Goal: Communication & Community: Answer question/provide support

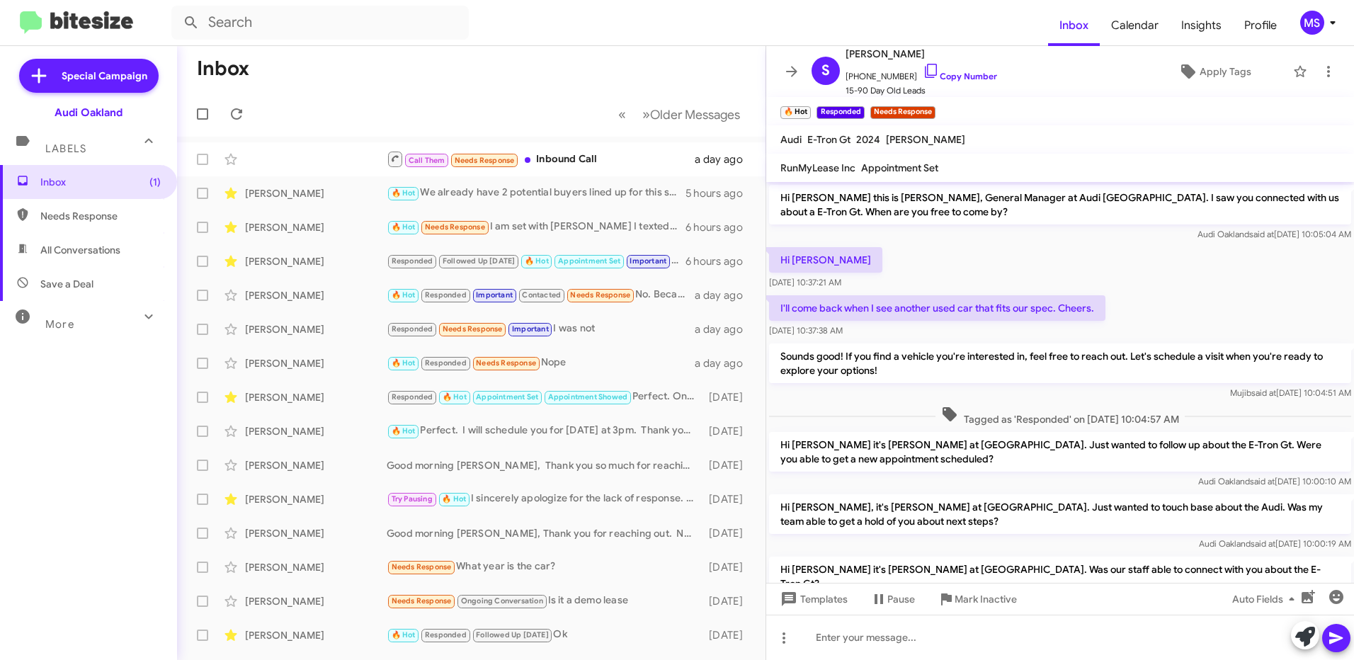
scroll to position [537, 0]
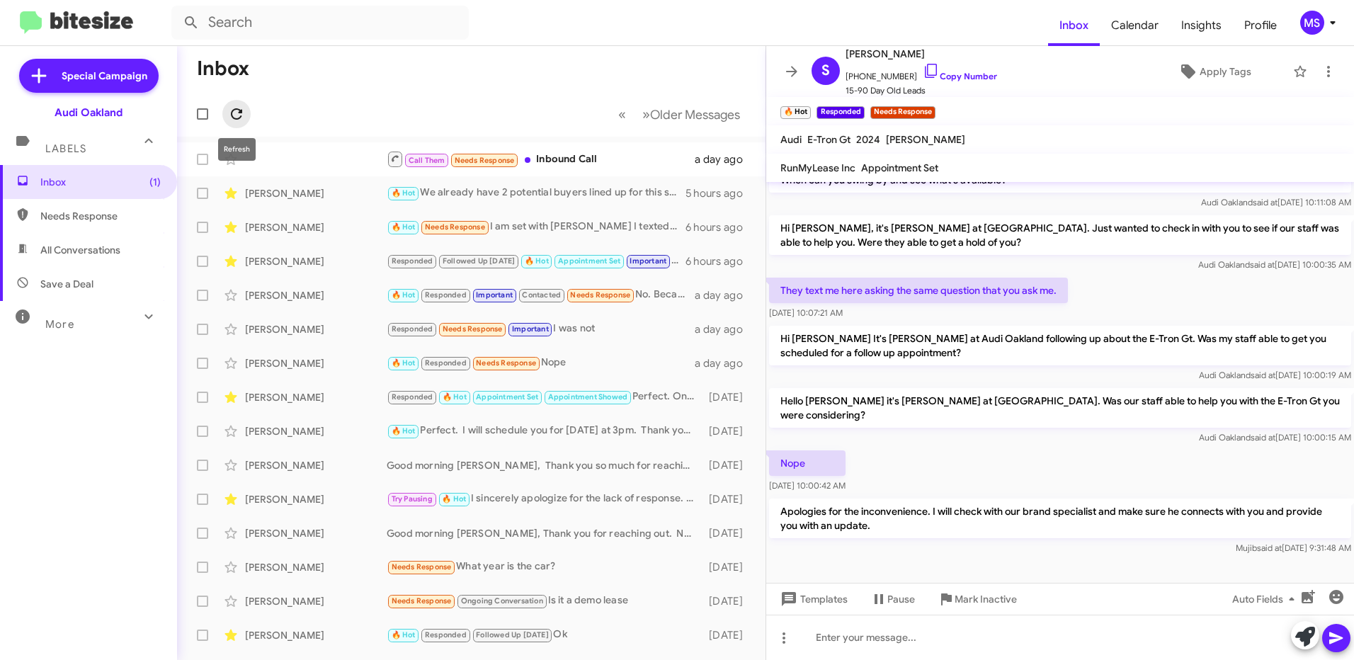
click at [241, 117] on icon at bounding box center [236, 113] width 11 height 11
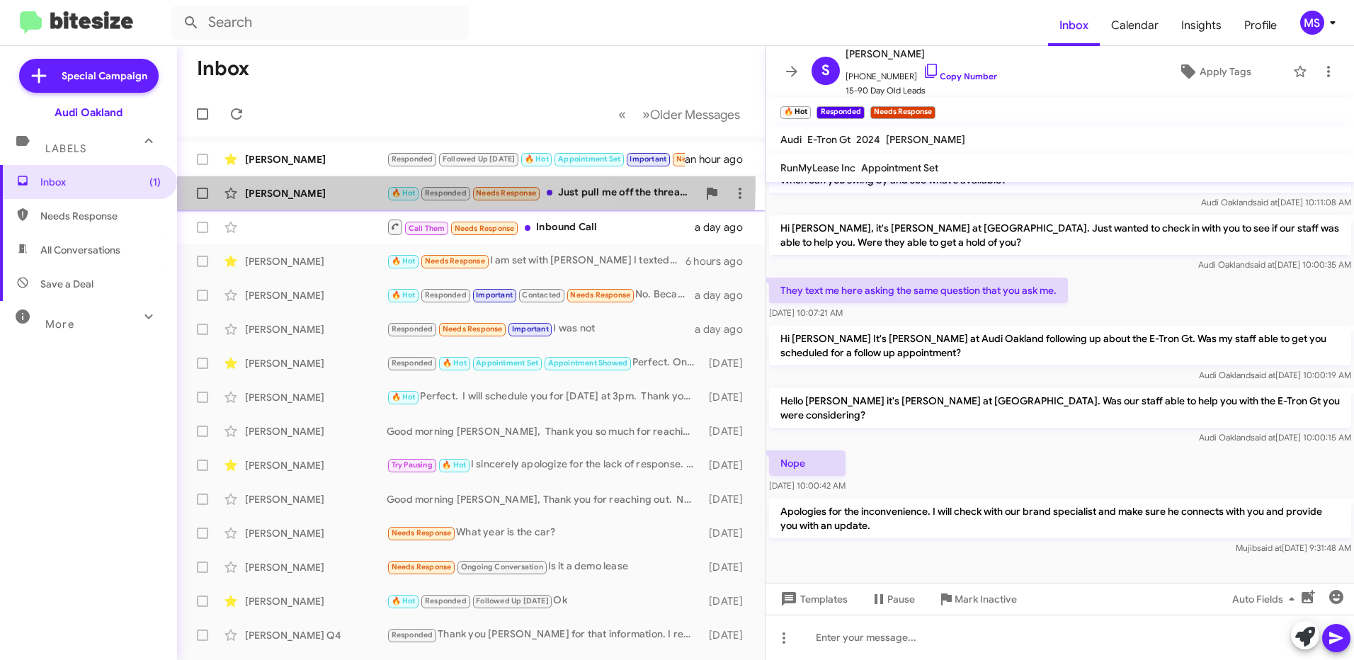
click at [324, 184] on div "[PERSON_NAME] 🔥 Hot Responded Needs Response Just pull me off the threads pleas…" at bounding box center [471, 193] width 566 height 28
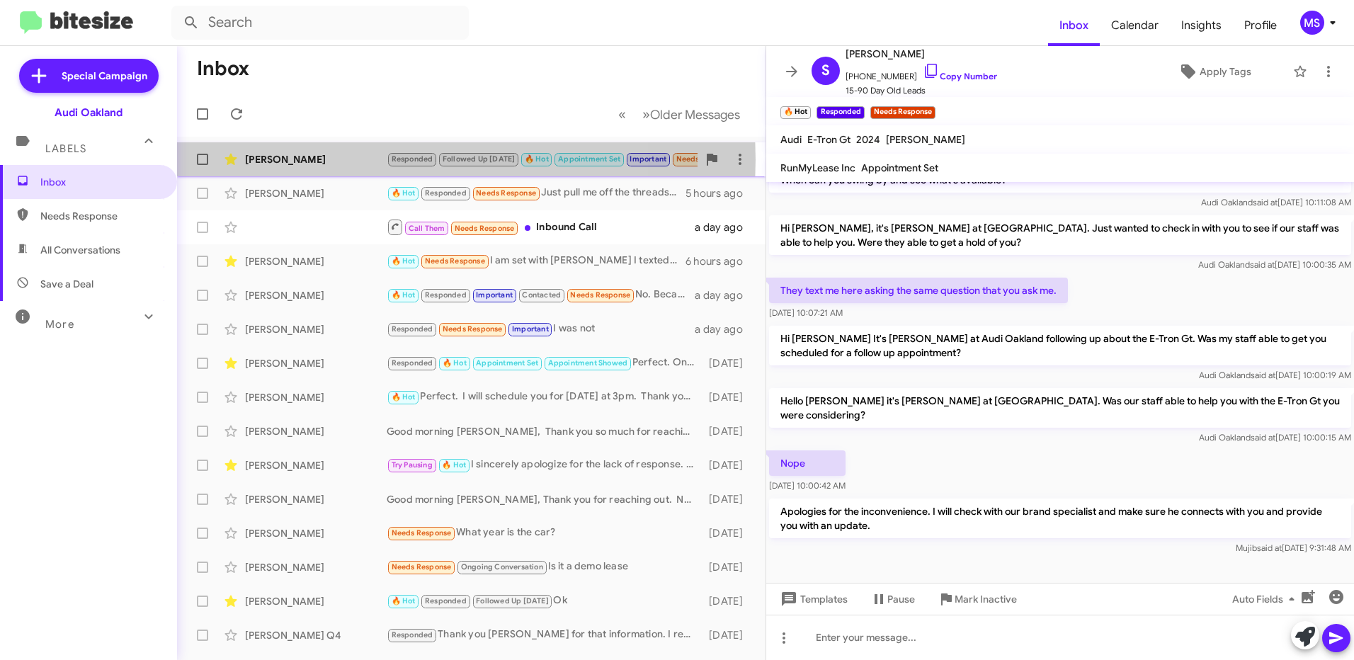
click at [341, 159] on div "[PERSON_NAME]" at bounding box center [316, 159] width 142 height 14
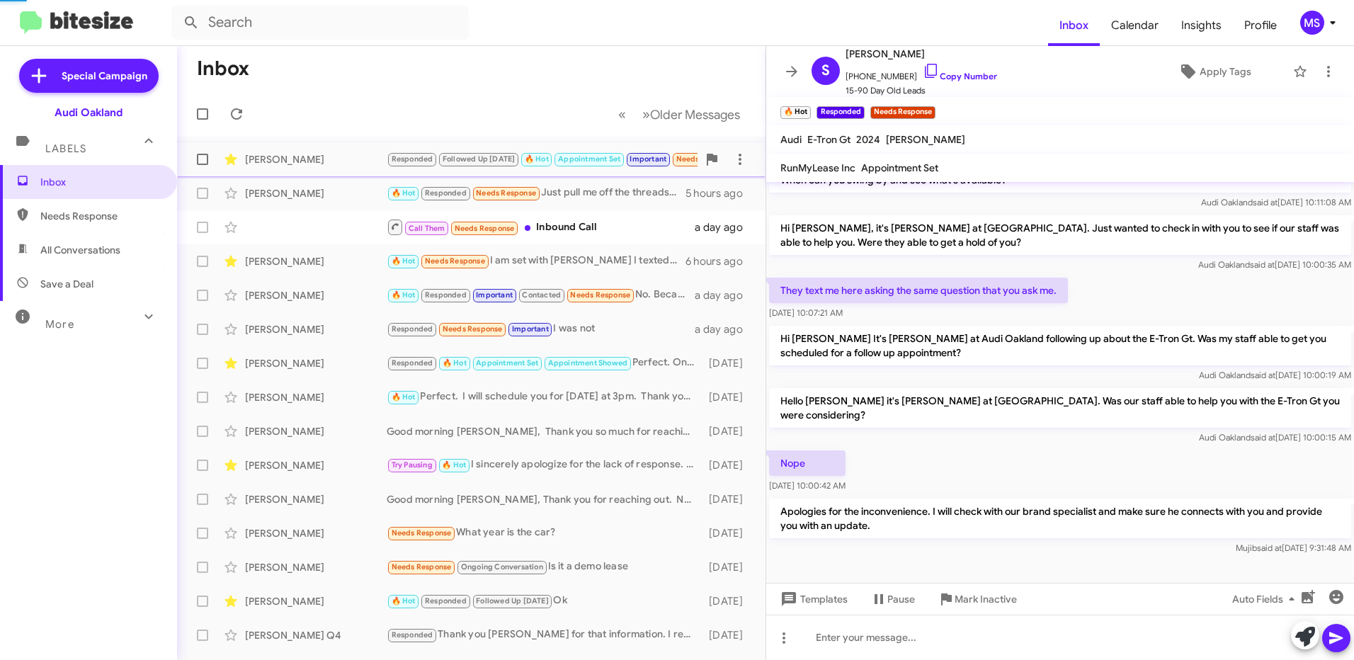
scroll to position [817, 0]
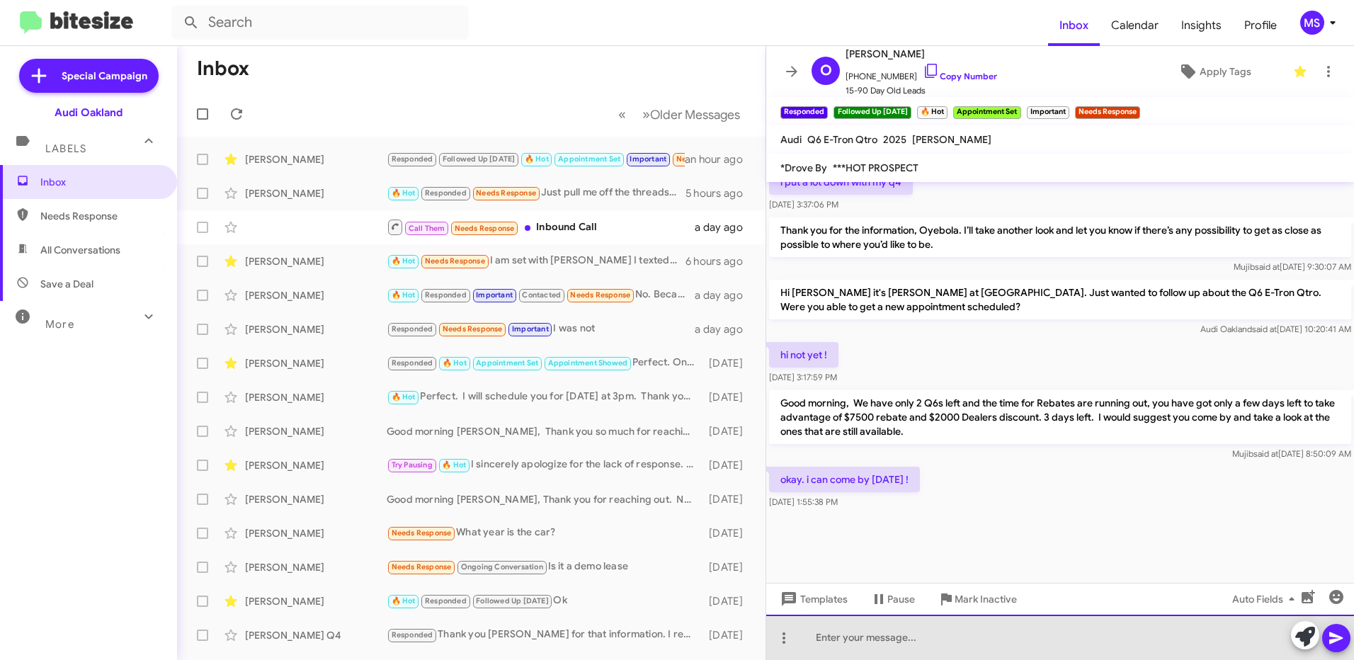
click at [989, 642] on div at bounding box center [1060, 637] width 588 height 45
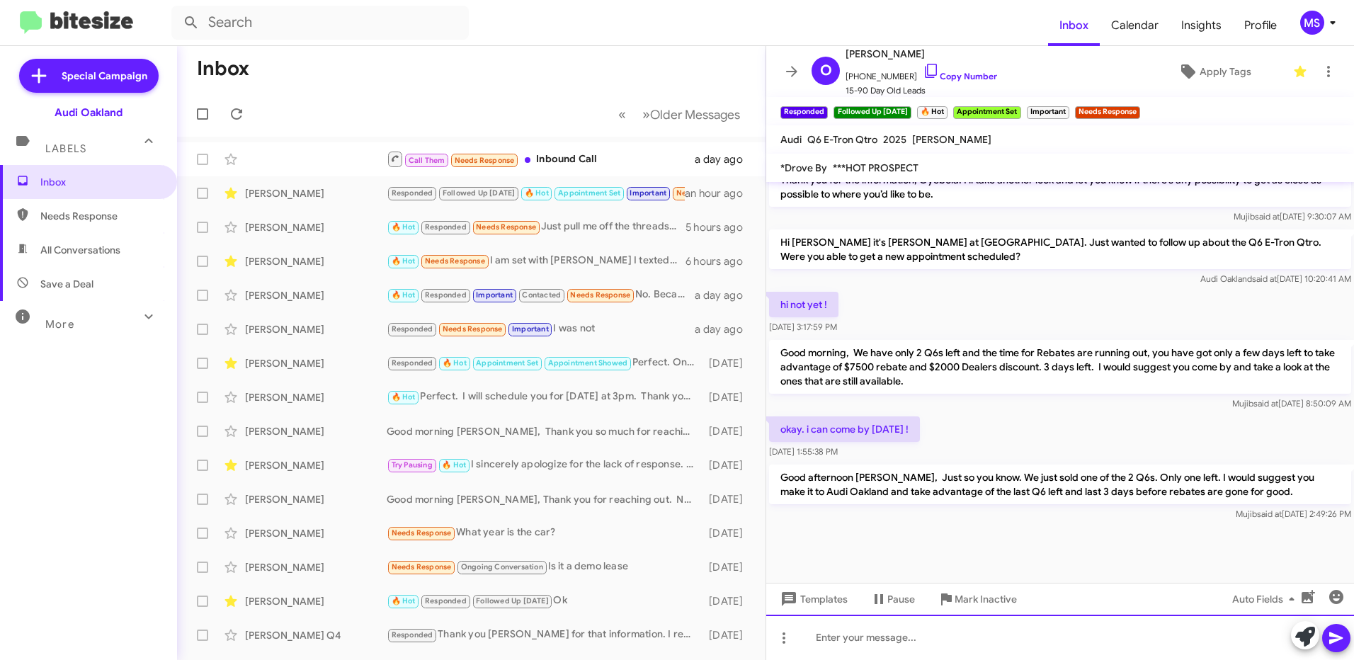
scroll to position [1772, 0]
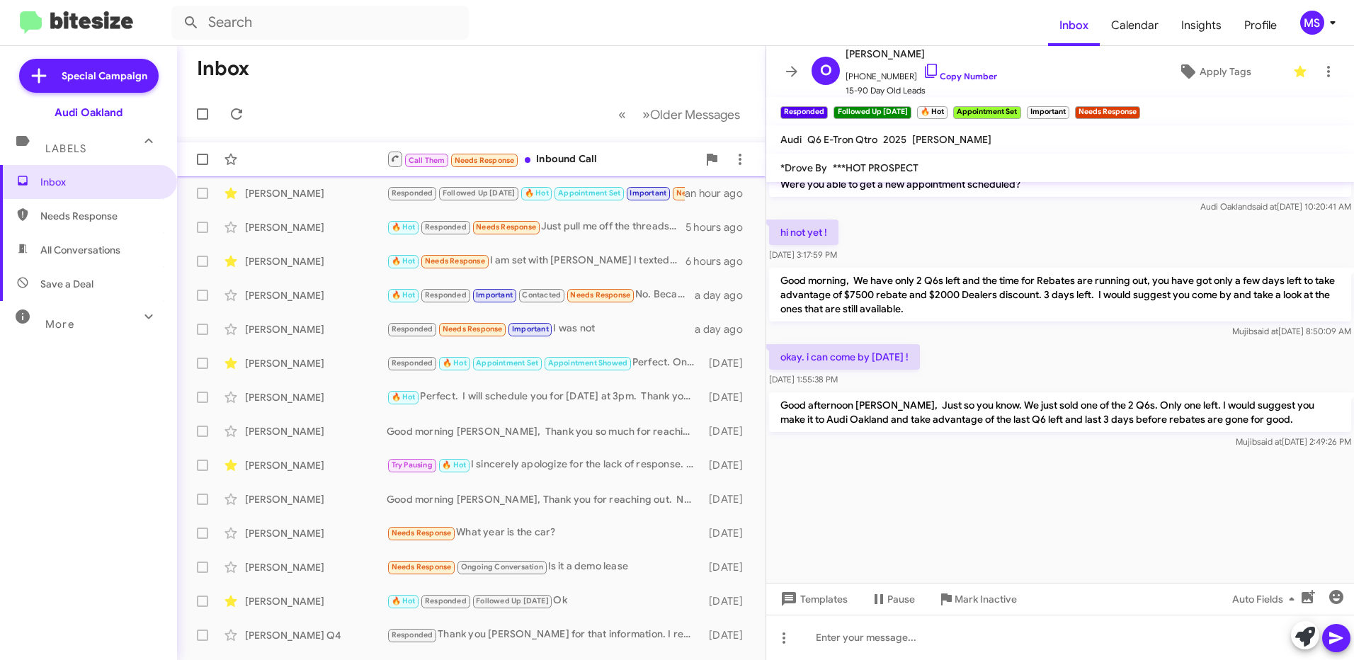
click at [284, 159] on div "Call Them Needs Response Inbound Call a day ago" at bounding box center [471, 159] width 566 height 28
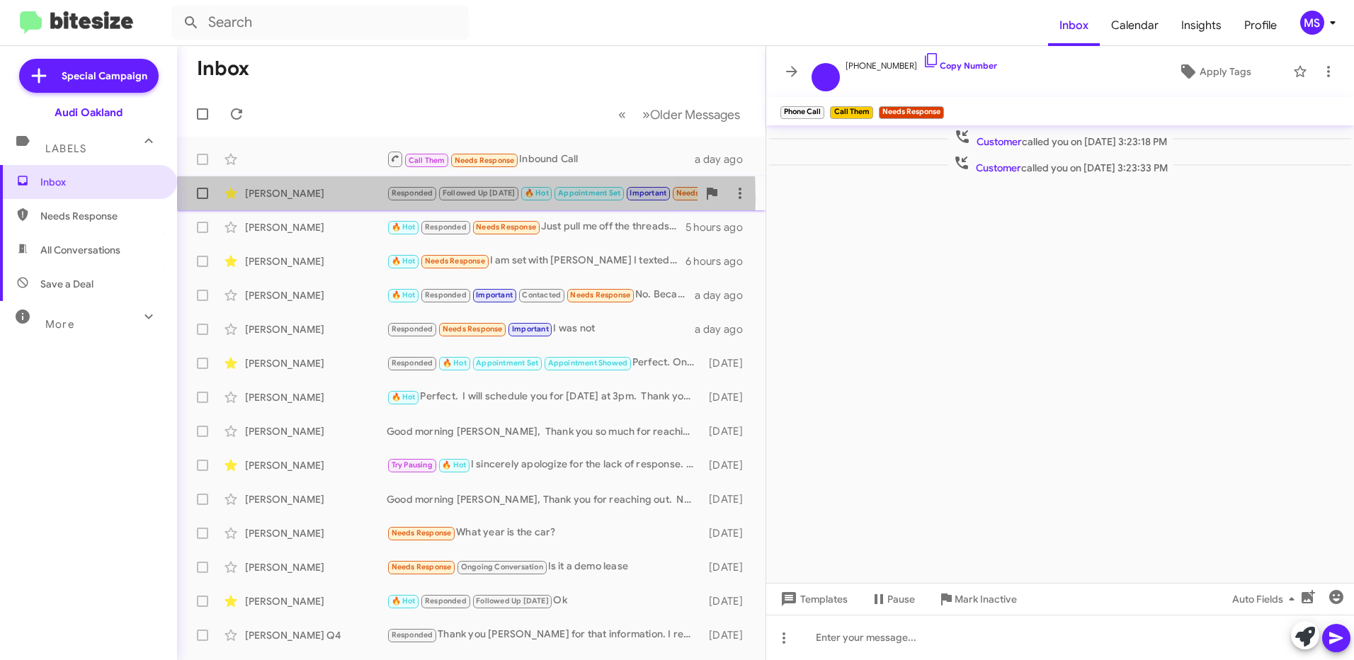
click at [355, 198] on div "[PERSON_NAME]" at bounding box center [316, 193] width 142 height 14
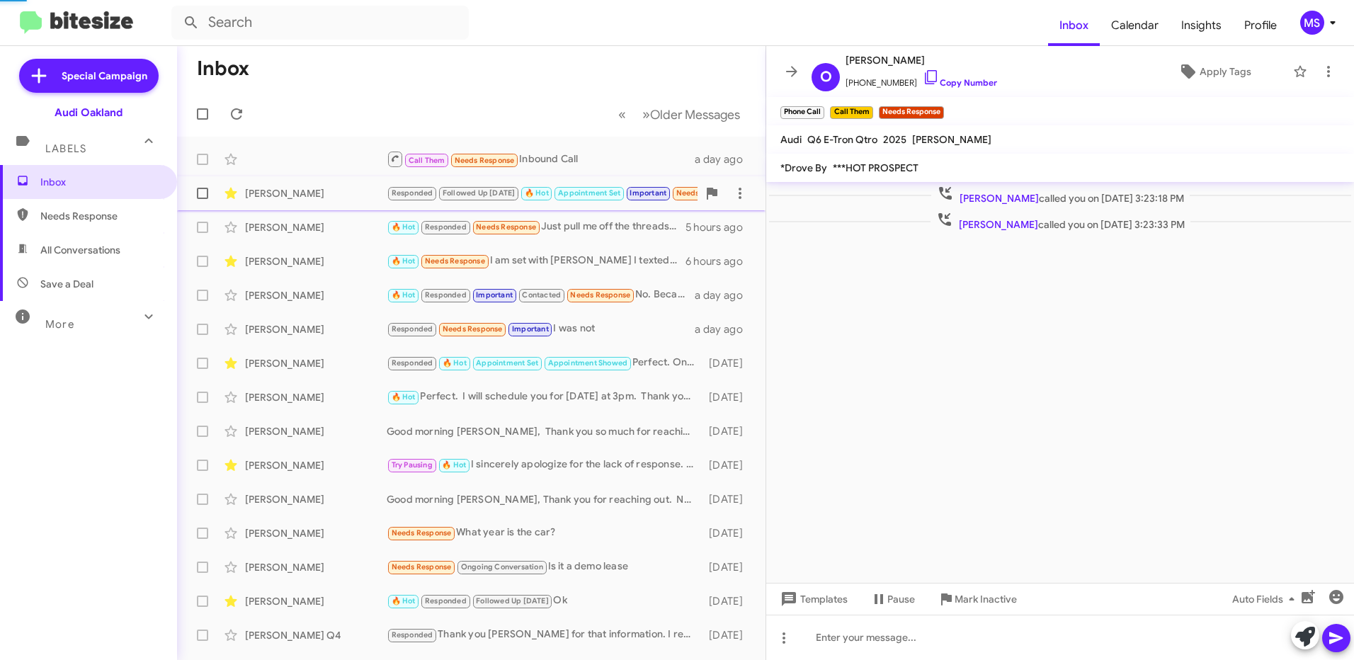
scroll to position [831, 0]
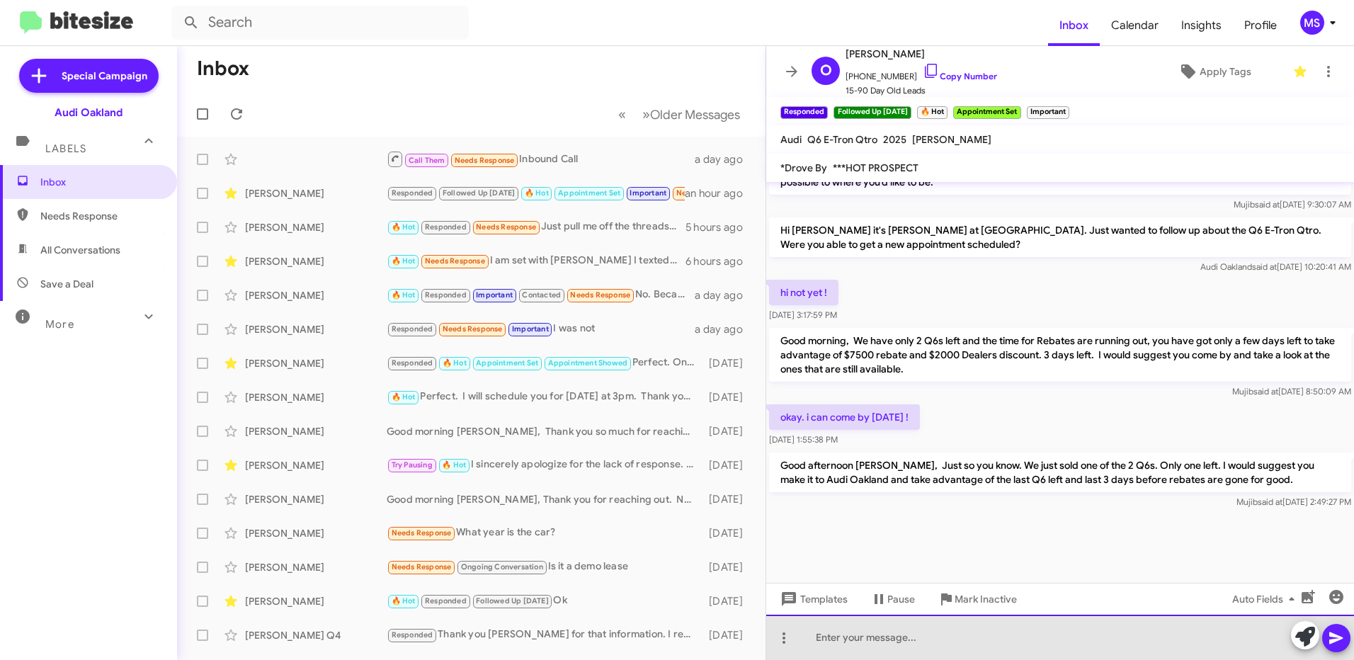
click at [1012, 629] on div at bounding box center [1060, 637] width 588 height 45
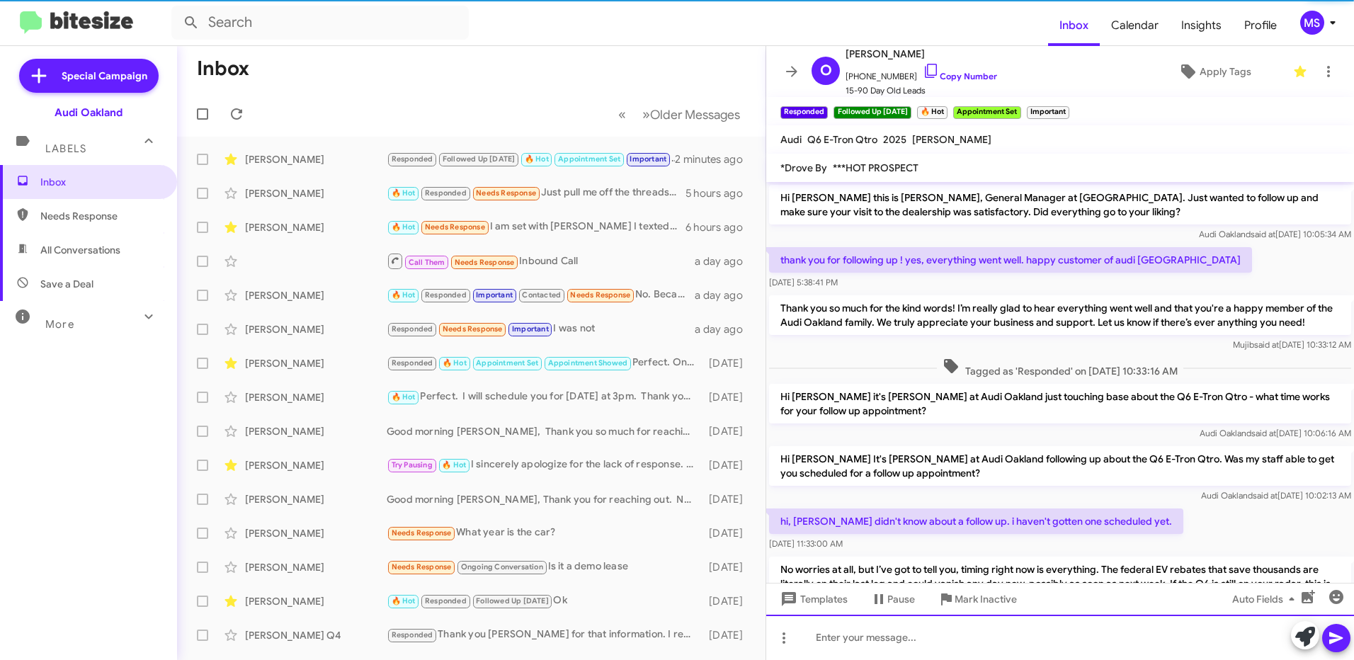
scroll to position [71, 0]
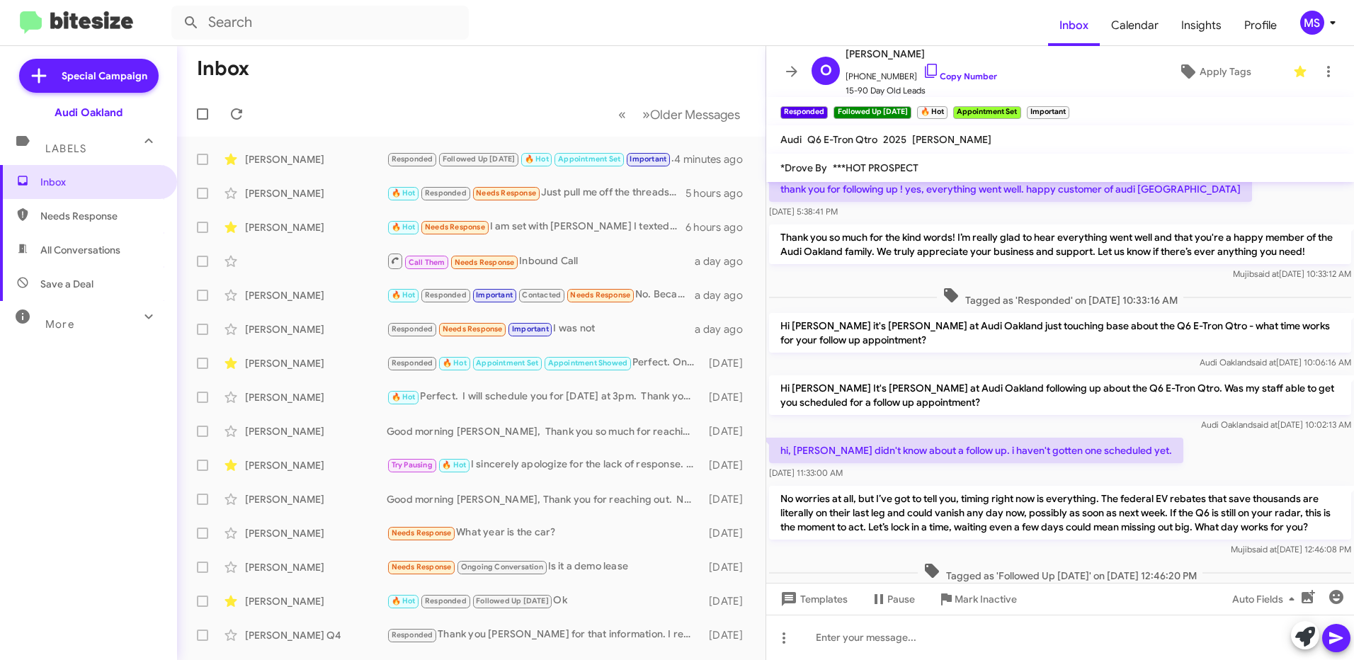
click at [119, 444] on div "Inbox Needs Response All Conversations Save a Deal More Important 🔥 Hot Appoint…" at bounding box center [88, 363] width 177 height 396
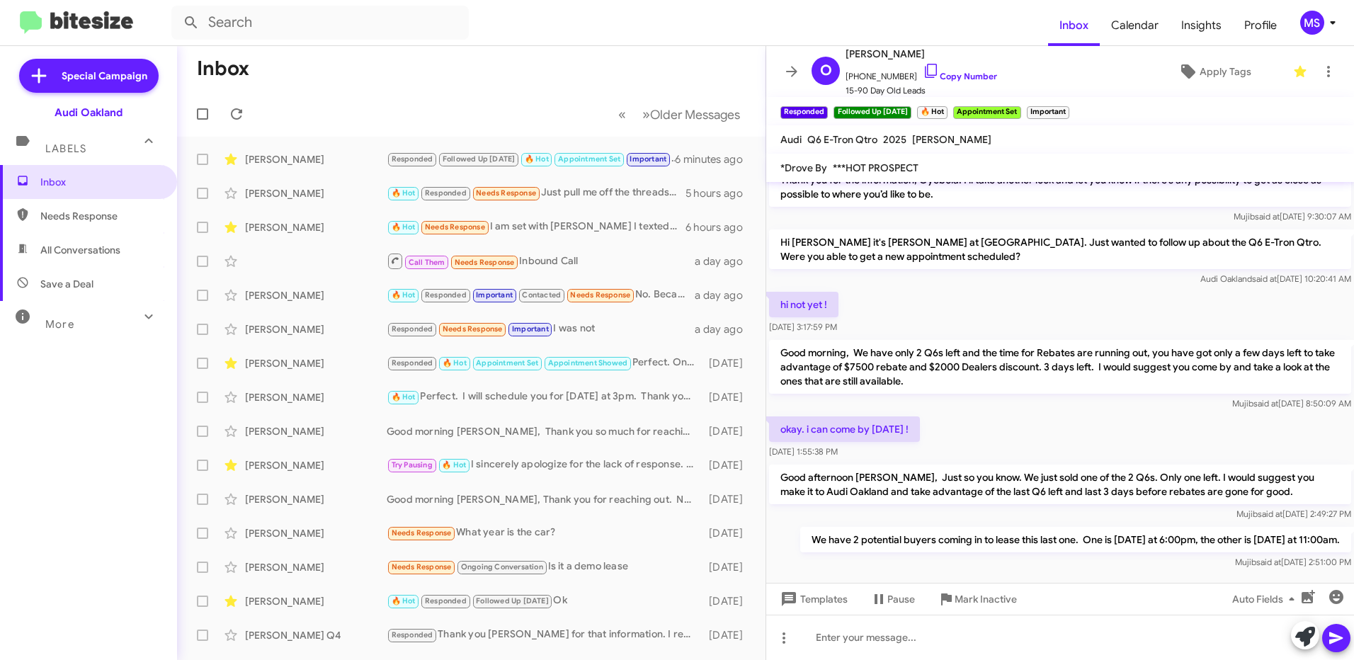
scroll to position [1823, 0]
